Goal: Communication & Community: Connect with others

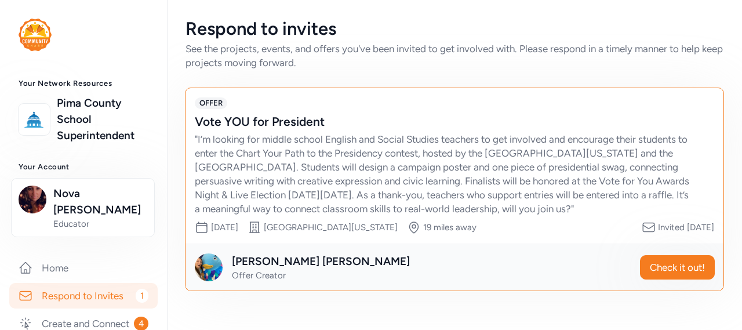
scroll to position [58, 0]
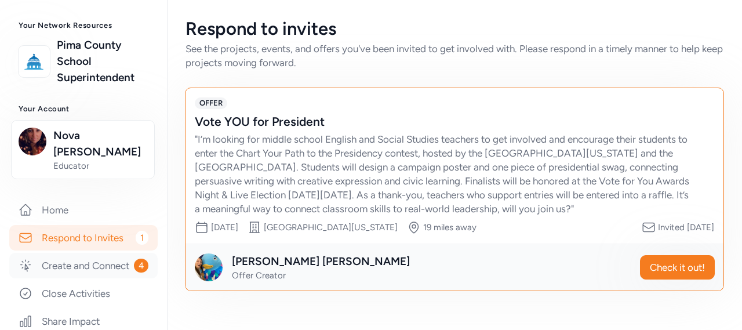
click at [62, 268] on link "Create and Connect 4" at bounding box center [83, 266] width 148 height 26
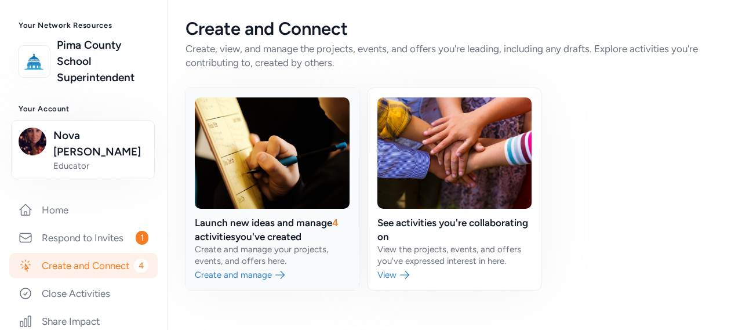
click at [277, 217] on link at bounding box center [272, 189] width 173 height 202
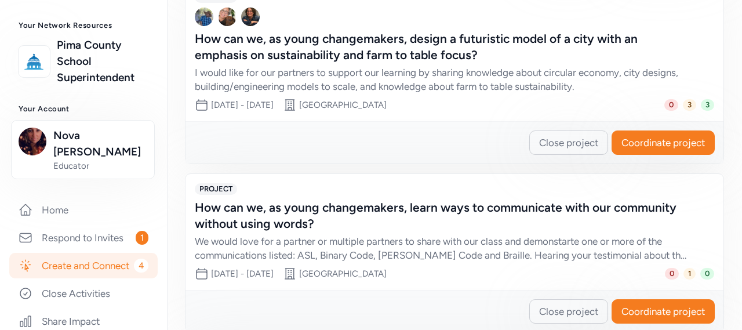
scroll to position [515, 0]
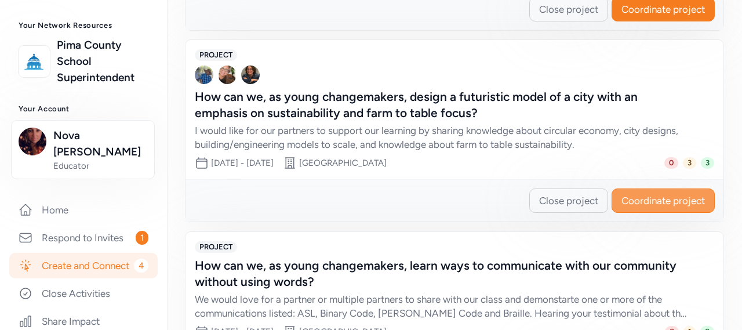
click at [670, 197] on span "Coordinate project" at bounding box center [663, 201] width 83 height 14
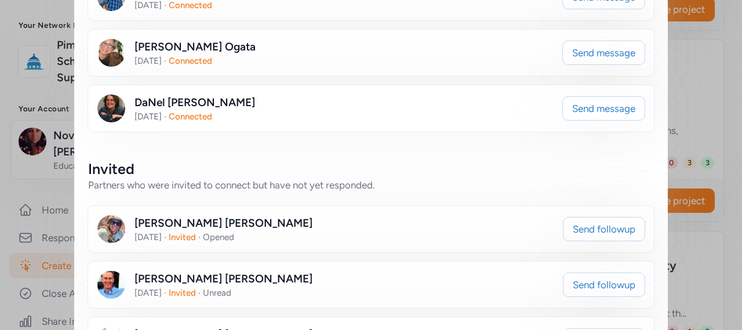
scroll to position [290, 0]
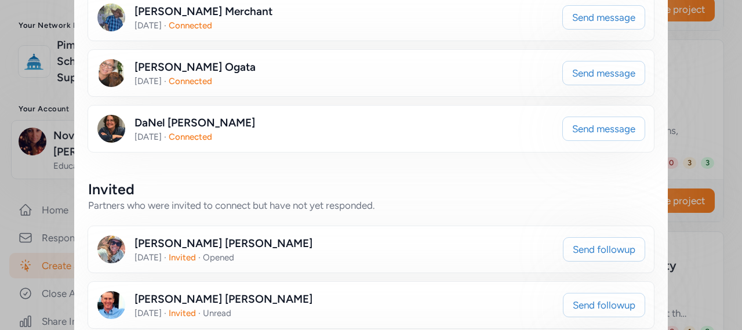
click at [206, 131] on div "[DATE] · Connected" at bounding box center [195, 137] width 121 height 12
click at [600, 134] on span "Send message" at bounding box center [603, 129] width 63 height 14
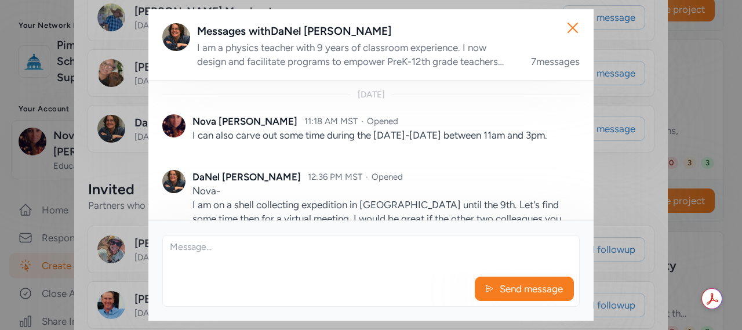
scroll to position [142, 0]
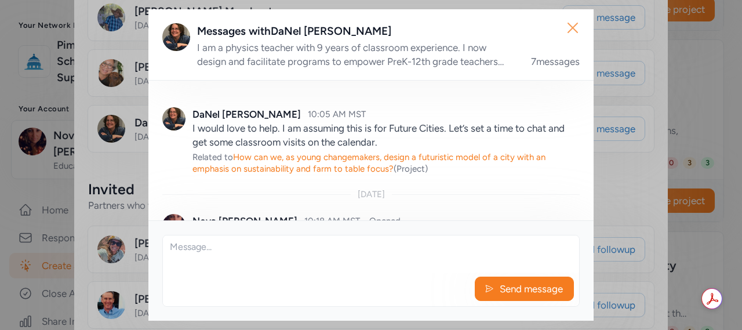
click at [573, 28] on icon "button" at bounding box center [572, 27] width 9 height 9
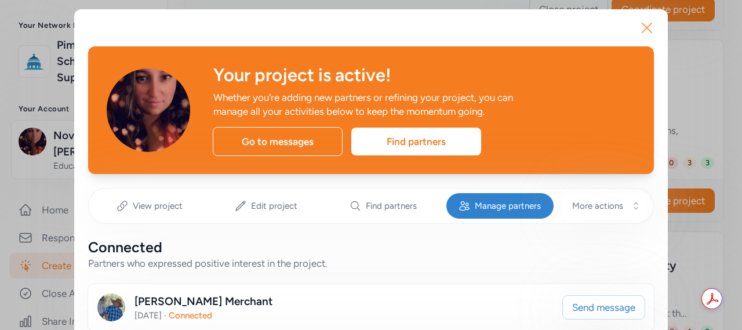
click at [644, 28] on icon "button" at bounding box center [647, 28] width 19 height 19
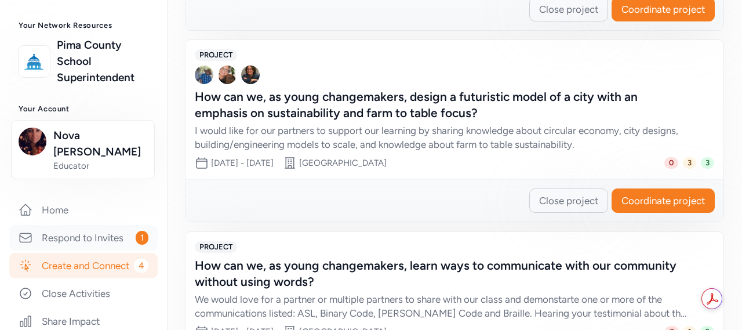
click at [96, 225] on link "Respond to Invites 1" at bounding box center [83, 238] width 148 height 26
